Goal: Information Seeking & Learning: Find specific page/section

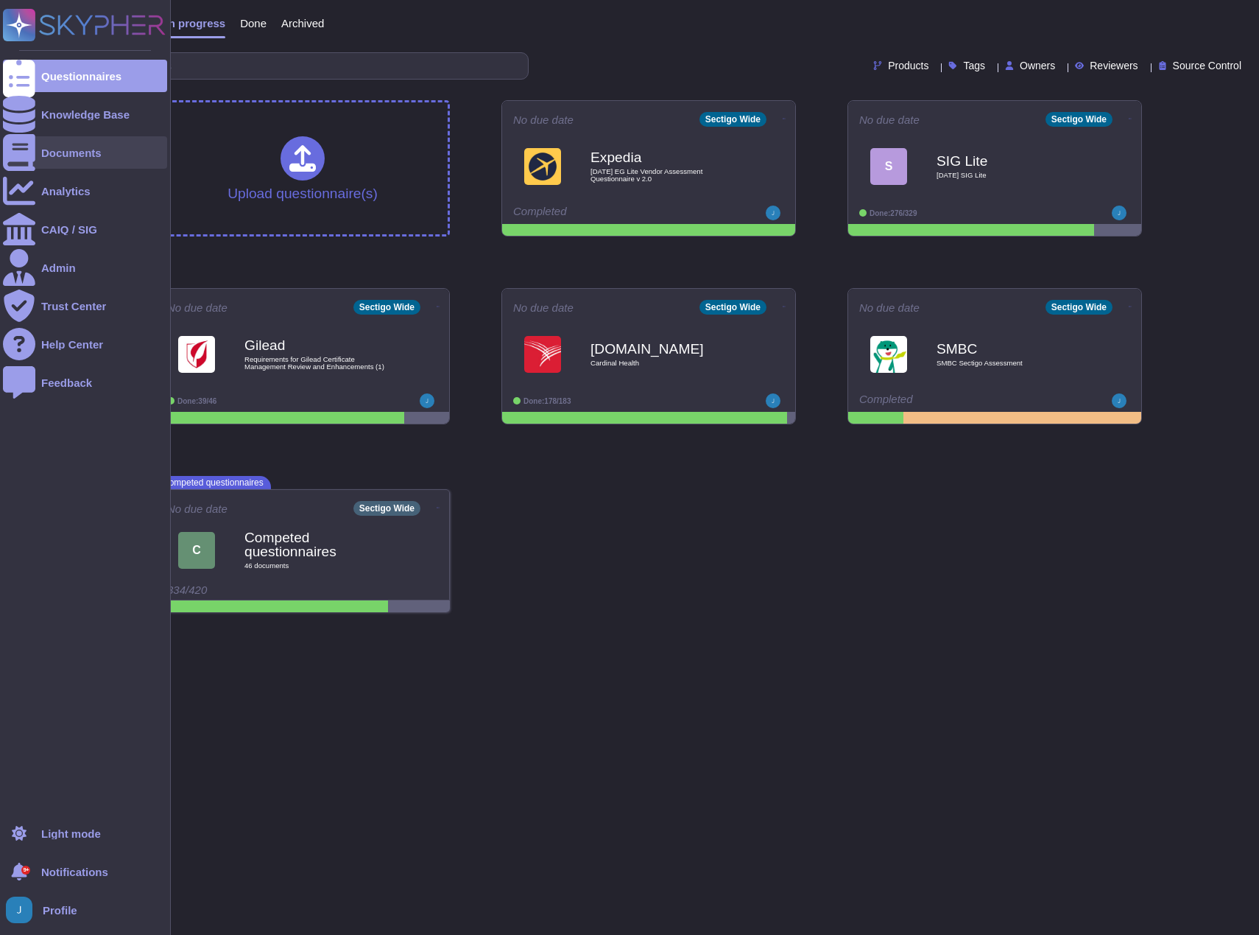
click at [59, 147] on div "Documents" at bounding box center [71, 152] width 60 height 11
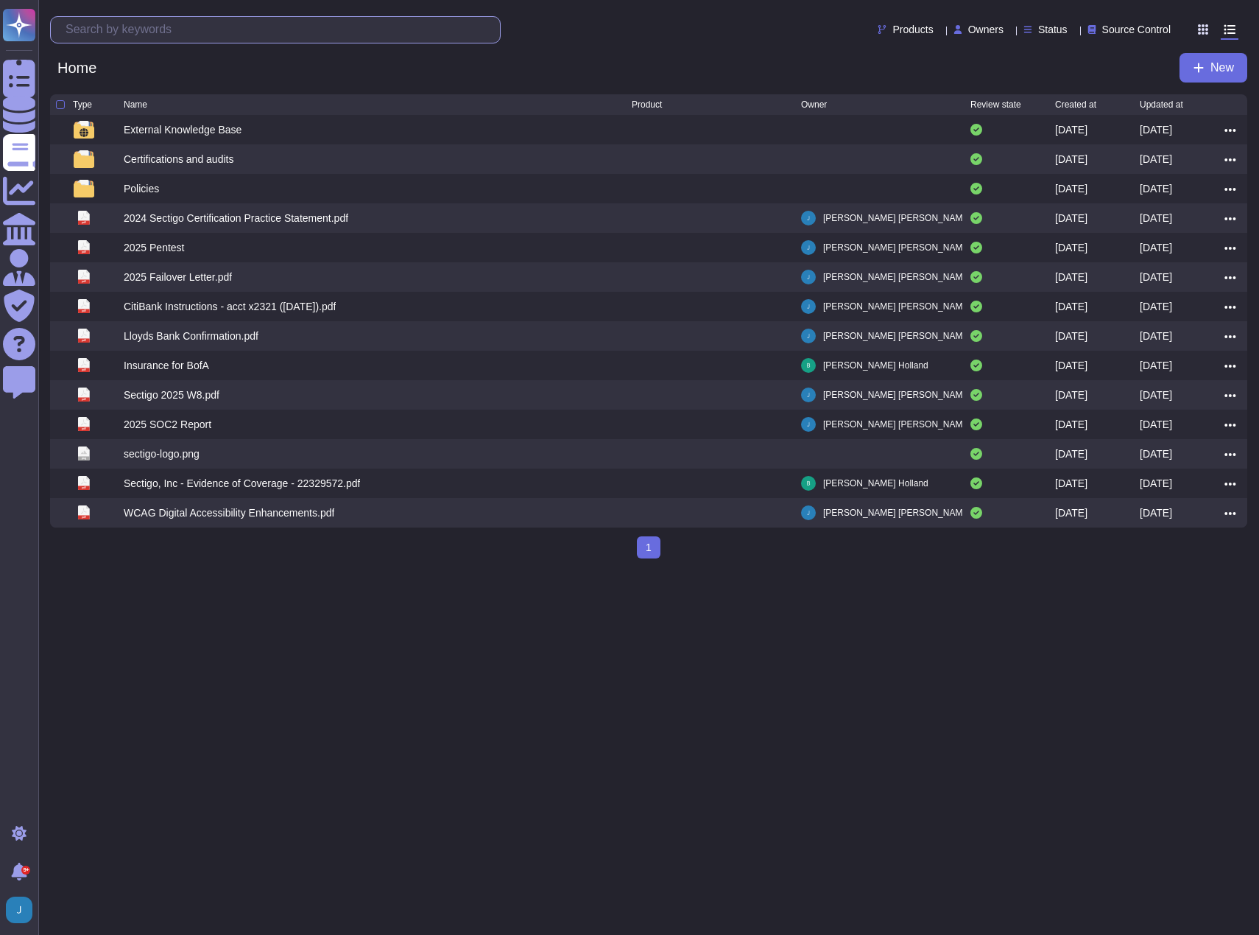
click at [214, 35] on input "text" at bounding box center [279, 30] width 442 height 26
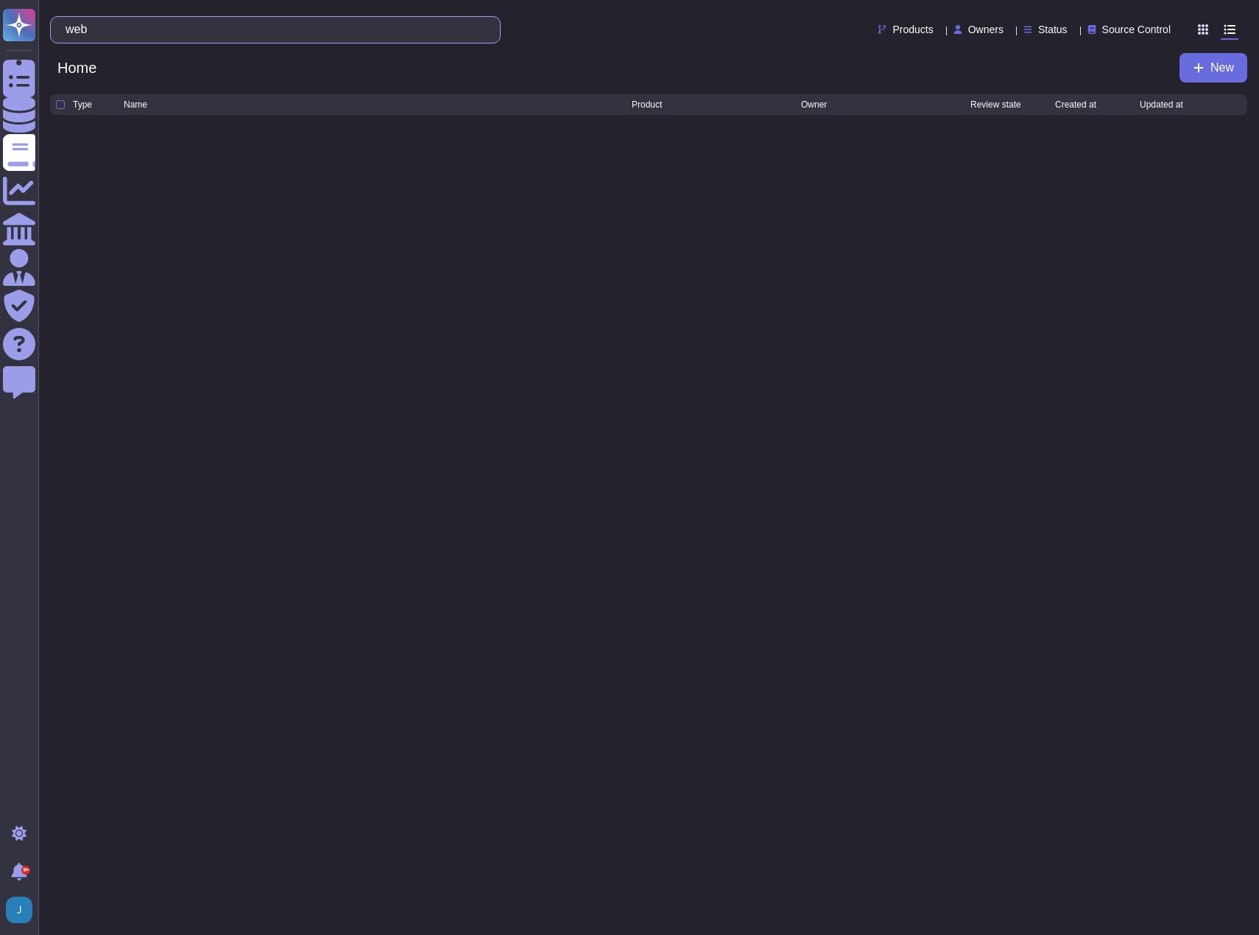
type input "web"
click at [308, 136] on html "Questionnaires Knowledge Base Documents Analytics CAIQ / SIG Admin Trust Center…" at bounding box center [629, 68] width 1259 height 136
